Goal: Information Seeking & Learning: Learn about a topic

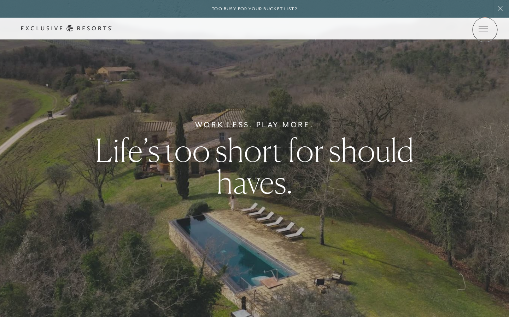
click at [0, 0] on icon at bounding box center [0, 0] width 0 height 0
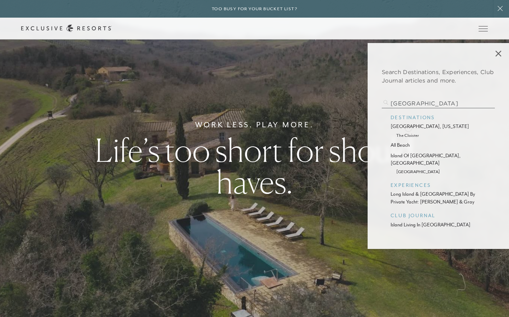
click at [408, 127] on p "sea island, georgia" at bounding box center [437, 126] width 95 height 7
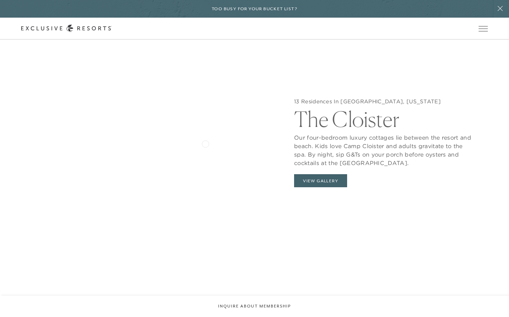
scroll to position [742, 0]
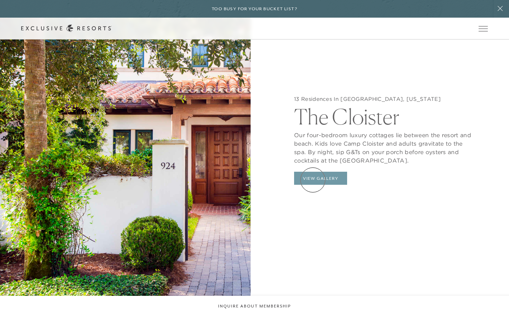
click at [313, 180] on button "View Gallery" at bounding box center [320, 178] width 53 height 13
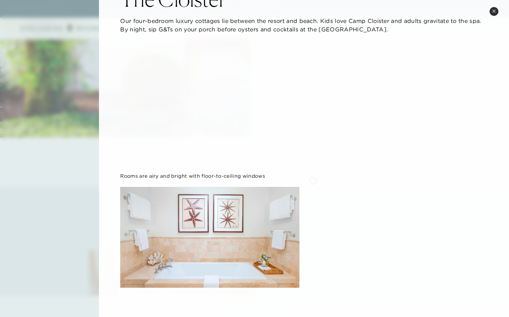
scroll to position [0, 0]
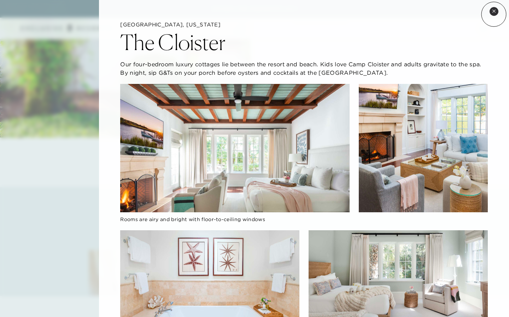
click at [493, 14] on button "Close quickview" at bounding box center [493, 11] width 9 height 9
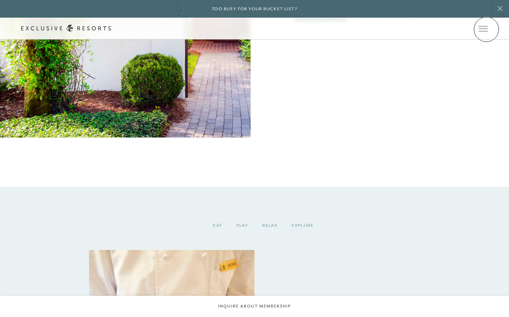
click at [0, 0] on icon at bounding box center [0, 0] width 0 height 0
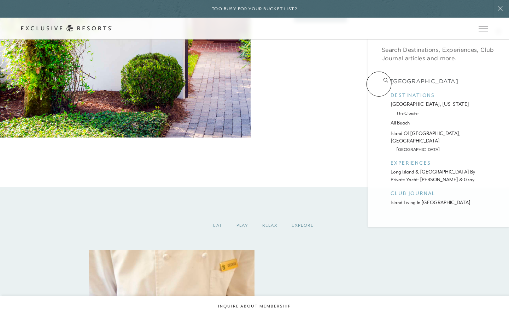
drag, startPoint x: 439, startPoint y: 79, endPoint x: 379, endPoint y: 84, distance: 60.6
click at [379, 84] on div "Search Destinations, Experiences, Club Journal articles and more. sea island de…" at bounding box center [437, 124] width 141 height 206
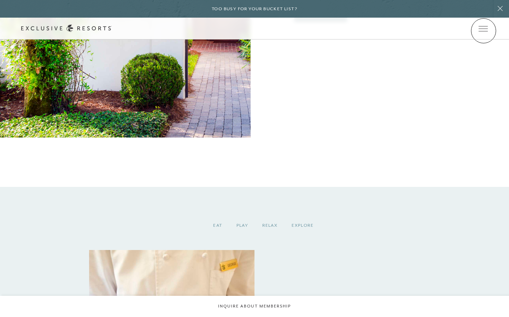
click at [0, 0] on icon at bounding box center [0, 0] width 0 height 0
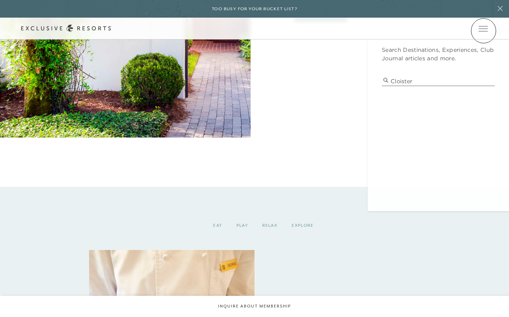
type input "cloister"
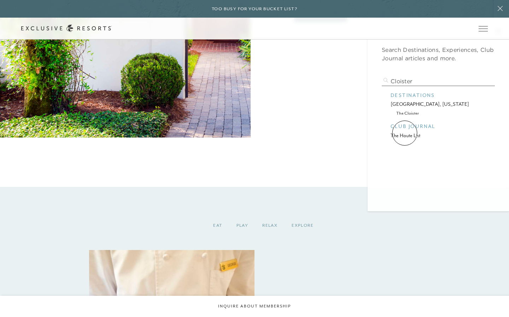
click at [404, 132] on p "the haute list" at bounding box center [437, 135] width 95 height 7
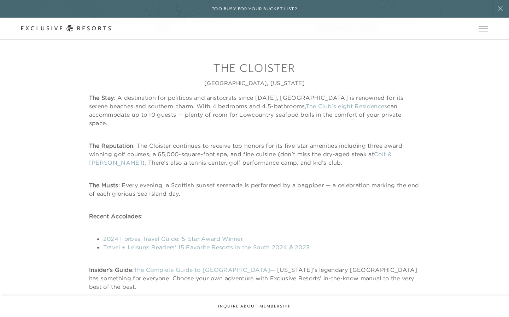
scroll to position [2341, 0]
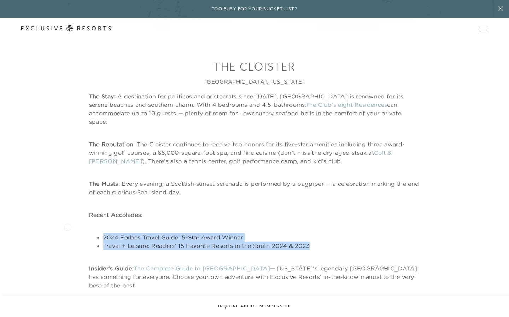
drag, startPoint x: 317, startPoint y: 242, endPoint x: 67, endPoint y: 227, distance: 249.8
click at [67, 227] on div "The Cloister Sea Island, Georgia The Stay : A destination for politicos and ari…" at bounding box center [254, 174] width 466 height 231
copy ul "2024 Forbes Travel Guide: 5-Star Award Winner Travel + Leisure: Readers’ 15 Fav…"
drag, startPoint x: 360, startPoint y: 115, endPoint x: 120, endPoint y: 100, distance: 241.0
click at [120, 100] on p "The Stay : A destination for politicos and aristocrats since 1928, Sea Island i…" at bounding box center [254, 109] width 331 height 34
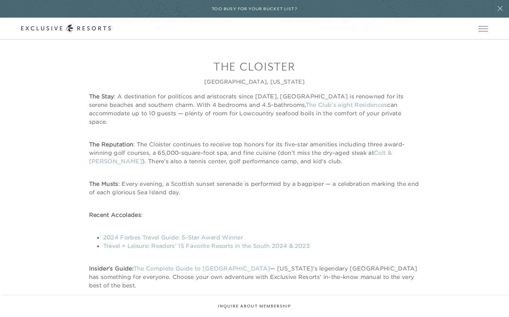
click at [340, 157] on p "The Reputation : The Cloister continues to receive top honors for its five-star…" at bounding box center [254, 152] width 331 height 25
drag, startPoint x: 311, startPoint y: 155, endPoint x: 138, endPoint y: 137, distance: 174.1
click at [138, 140] on p "The Reputation : The Cloister continues to receive top honors for its five-star…" at bounding box center [254, 152] width 331 height 25
copy p "The Cloister continues to receive top honors for its five-star amenities includ…"
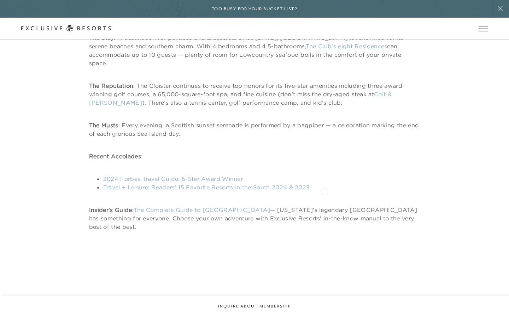
scroll to position [2400, 0]
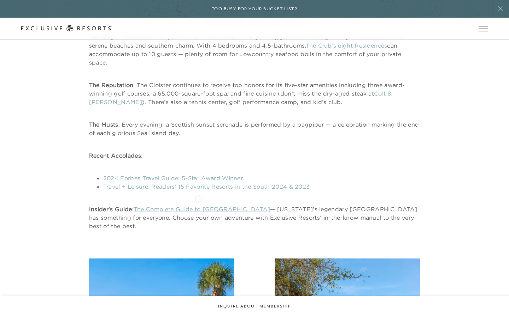
click at [198, 206] on link "The Complete Guide to Sea Island" at bounding box center [201, 209] width 136 height 7
click at [160, 175] on link "2024 Forbes Travel Guide: 5-Star Award Winner" at bounding box center [173, 178] width 140 height 7
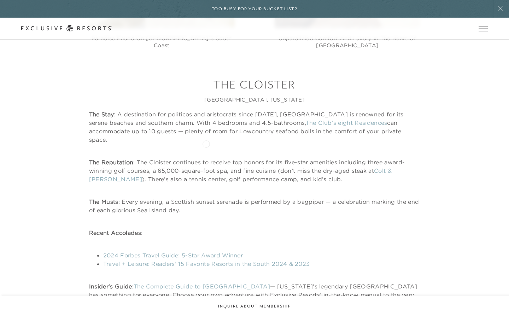
scroll to position [2323, 0]
drag, startPoint x: 358, startPoint y: 132, endPoint x: 274, endPoint y: 114, distance: 85.5
click at [274, 114] on p "The Stay : A destination for politicos and aristocrats since 1928, Sea Island i…" at bounding box center [254, 127] width 331 height 34
copy p "Sea Island is renowned for its serene beaches and southern charm. With 4 bedroo…"
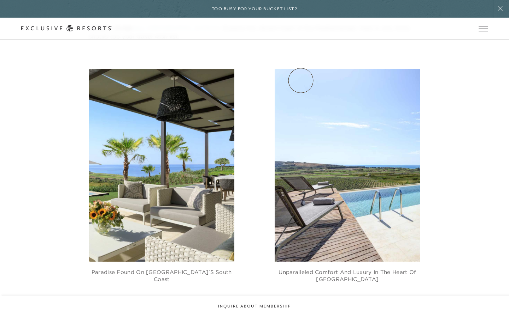
scroll to position [1870, 0]
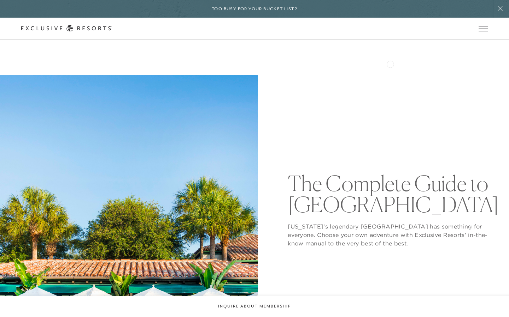
click at [0, 0] on icon at bounding box center [0, 0] width 0 height 0
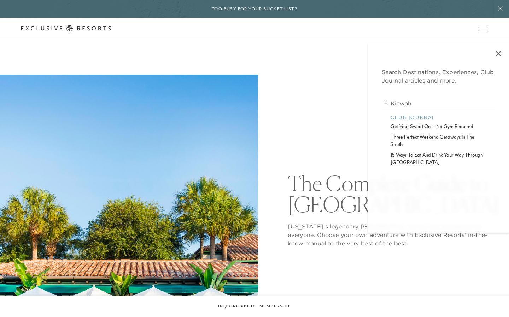
click at [419, 126] on p "get your sweat on — no gym required" at bounding box center [437, 126] width 95 height 7
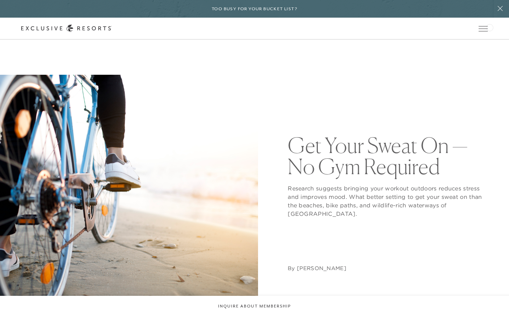
click at [489, 27] on div "Schedule a Meeting Get Started Visit home page Member Login Schedule a Meeting …" at bounding box center [254, 29] width 509 height 22
click at [0, 0] on icon at bounding box center [0, 0] width 0 height 0
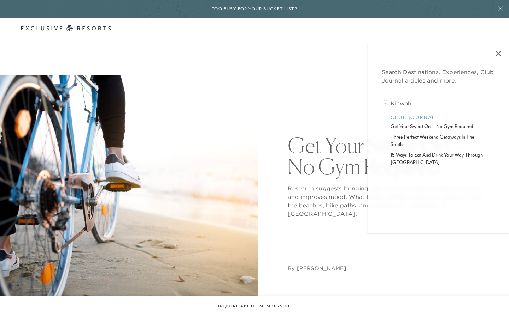
click at [409, 138] on p "three perfect weekend getaways in the south" at bounding box center [437, 140] width 95 height 15
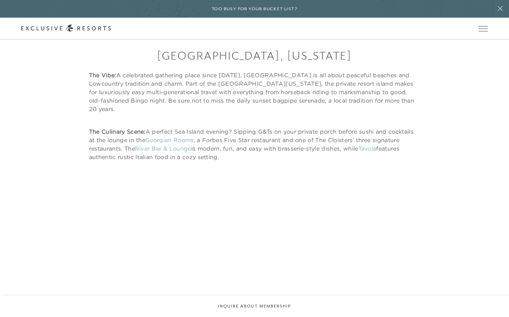
scroll to position [2102, 0]
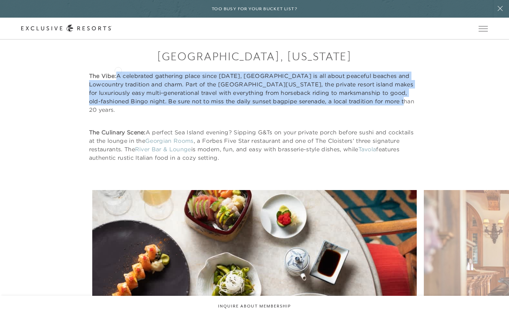
drag, startPoint x: 392, startPoint y: 94, endPoint x: 118, endPoint y: 70, distance: 275.4
click at [118, 72] on p "The Vibe: A celebrated gathering place since 1928, Sea Island is all about peac…" at bounding box center [254, 93] width 331 height 42
copy p "A celebrated gathering place since 1928, Sea Island is all about peaceful beach…"
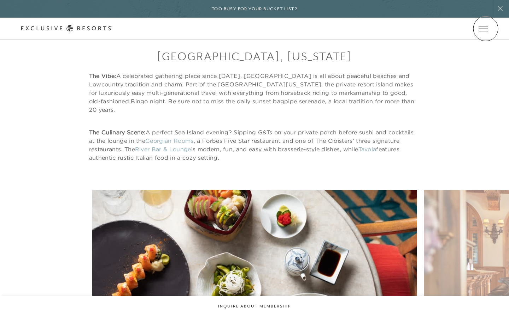
click at [0, 0] on icon at bounding box center [0, 0] width 0 height 0
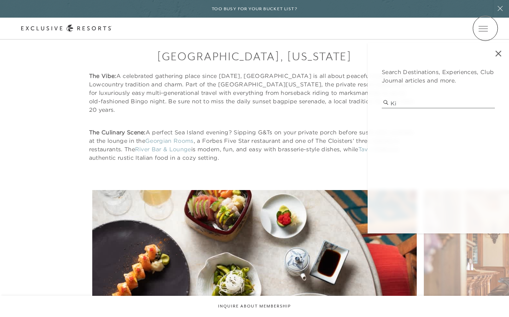
type input "k"
type input "guide to kiawah"
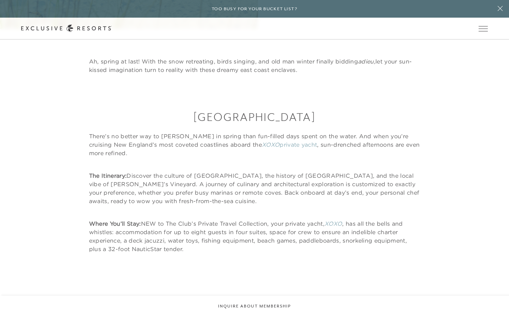
scroll to position [302, 0]
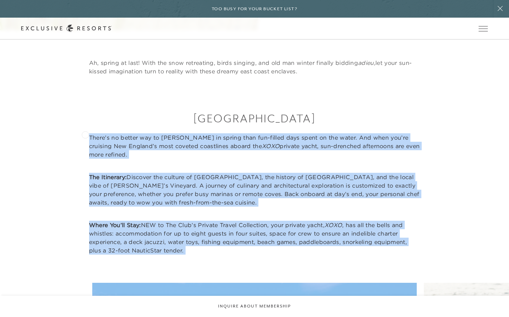
drag, startPoint x: 198, startPoint y: 256, endPoint x: 85, endPoint y: 134, distance: 165.7
copy div "There’s no better way to usher in spring than fun-filled days spent on the wate…"
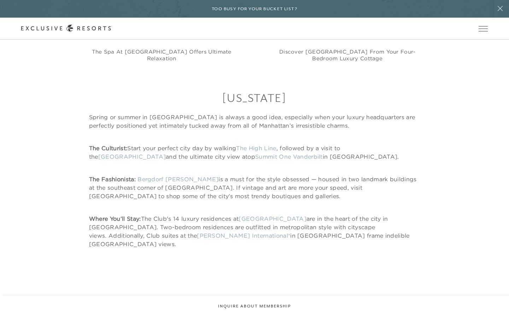
scroll to position [1479, 0]
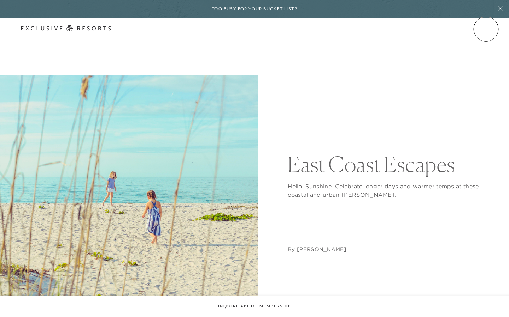
click at [0, 0] on icon at bounding box center [0, 0] width 0 height 0
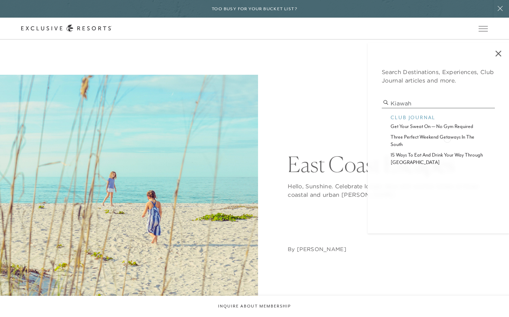
type input "kiawah"
click at [447, 138] on p "three perfect weekend getaways in the south" at bounding box center [437, 140] width 95 height 15
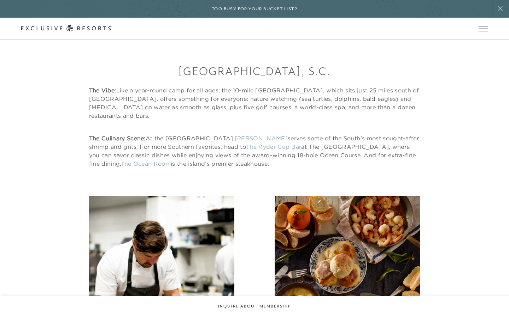
scroll to position [1379, 0]
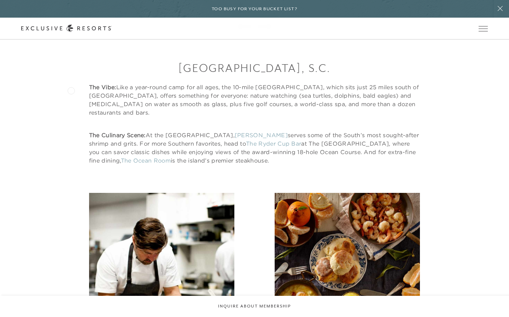
drag, startPoint x: 269, startPoint y: 155, endPoint x: 71, endPoint y: 90, distance: 209.0
click at [71, 90] on div "Kiawah Island, S.C. The Vibe: Like a year-round camp for all ages, the 10-mile …" at bounding box center [254, 112] width 466 height 105
copy div "The Vibe: Like a year-round camp for all ages, the 10-mile barrier island, whic…"
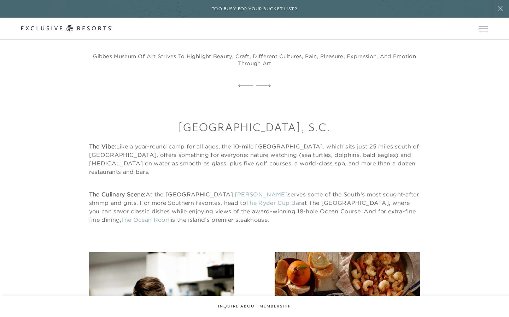
scroll to position [1376, 0]
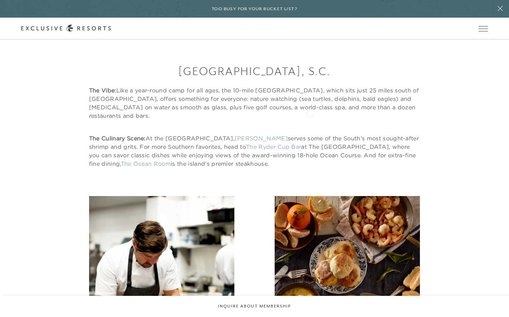
click at [310, 113] on div "Kiawah Island, S.C. The Vibe: Like a year-round camp for all ages, the 10-mile …" at bounding box center [254, 116] width 331 height 105
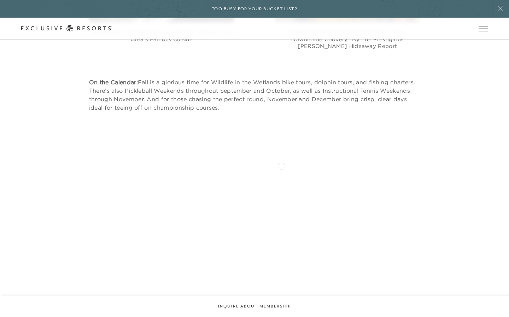
scroll to position [1746, 0]
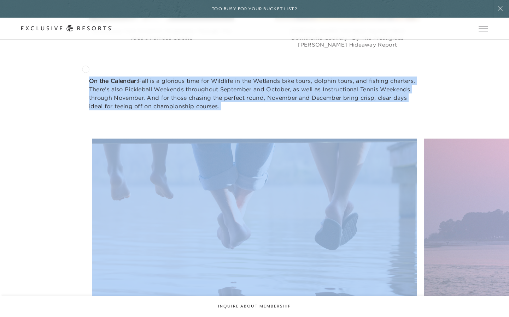
drag, startPoint x: 230, startPoint y: 103, endPoint x: 85, endPoint y: 69, distance: 148.5
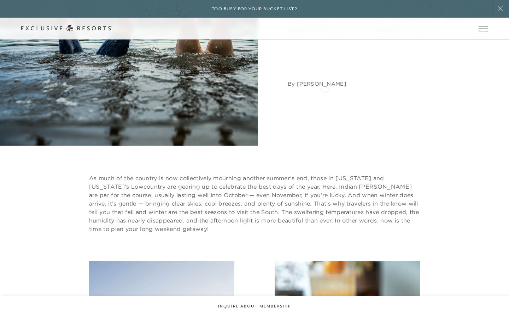
scroll to position [0, 0]
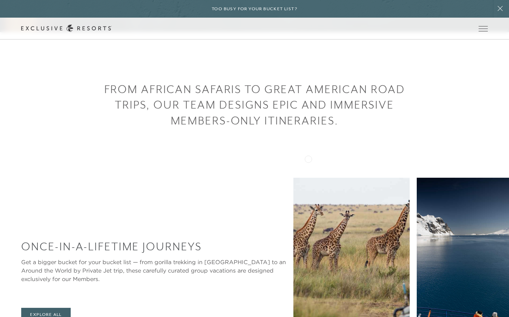
scroll to position [147, 0]
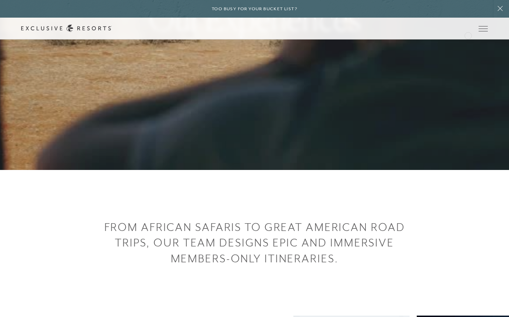
click at [465, 35] on div "Schedule a Meeting Get Started Visit home page Member Login Schedule a Meeting …" at bounding box center [254, 29] width 509 height 22
click at [0, 0] on icon at bounding box center [0, 0] width 0 height 0
type input "xoxo"
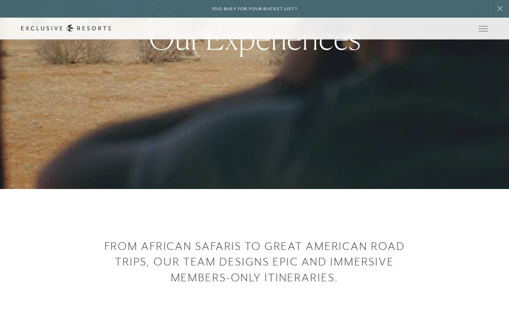
scroll to position [125, 0]
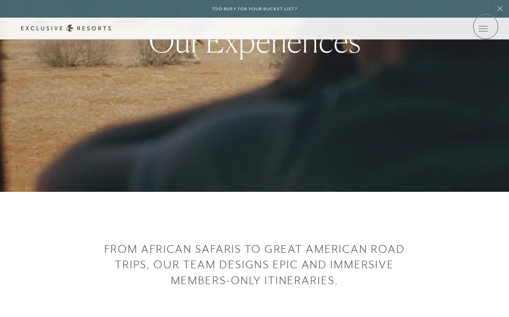
click at [0, 0] on icon at bounding box center [0, 0] width 0 height 0
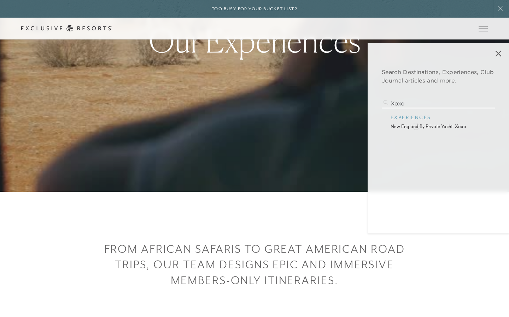
click at [415, 126] on p "new england by private yacht: xoxo" at bounding box center [437, 126] width 95 height 7
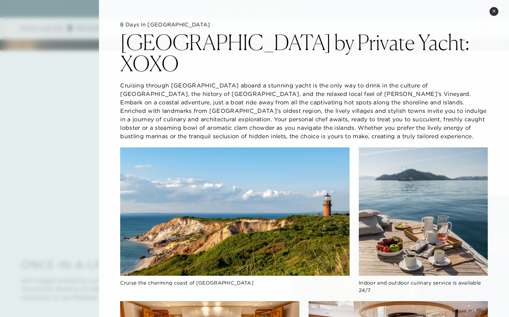
drag, startPoint x: 279, startPoint y: 111, endPoint x: 136, endPoint y: 67, distance: 149.4
click at [136, 81] on p "Cruising through [GEOGRAPHIC_DATA] aboard a stunning yacht is the only way to d…" at bounding box center [303, 110] width 367 height 59
drag, startPoint x: 120, startPoint y: 65, endPoint x: 191, endPoint y: 87, distance: 73.7
click at [191, 87] on p "Cruising through [GEOGRAPHIC_DATA] aboard a stunning yacht is the only way to d…" at bounding box center [303, 110] width 367 height 59
click at [495, 10] on icon at bounding box center [493, 11] width 3 height 3
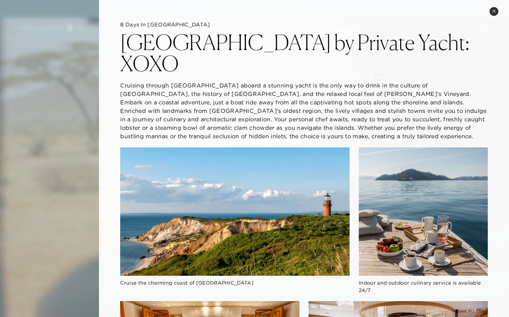
click at [378, 81] on p "Cruising through [GEOGRAPHIC_DATA] aboard a stunning yacht is the only way to d…" at bounding box center [303, 110] width 367 height 59
click at [494, 8] on button "Close quickview" at bounding box center [493, 11] width 9 height 9
